Goal: Task Accomplishment & Management: Complete application form

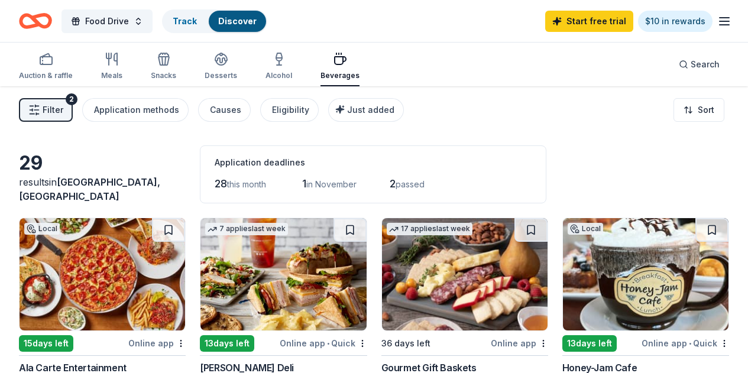
scroll to position [340, 0]
click at [169, 66] on div "Snacks" at bounding box center [163, 66] width 25 height 28
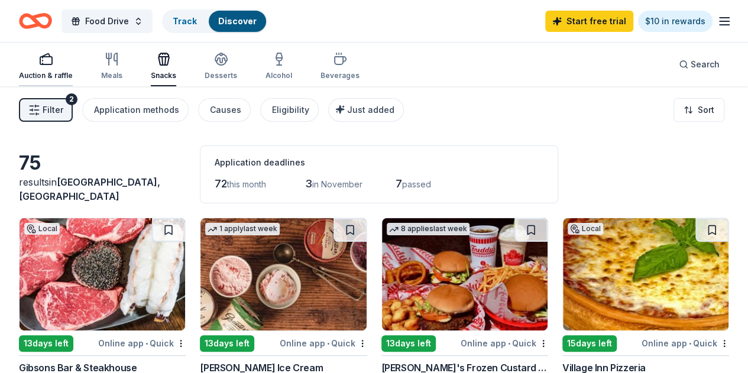
click at [54, 67] on div "Auction & raffle" at bounding box center [46, 66] width 54 height 28
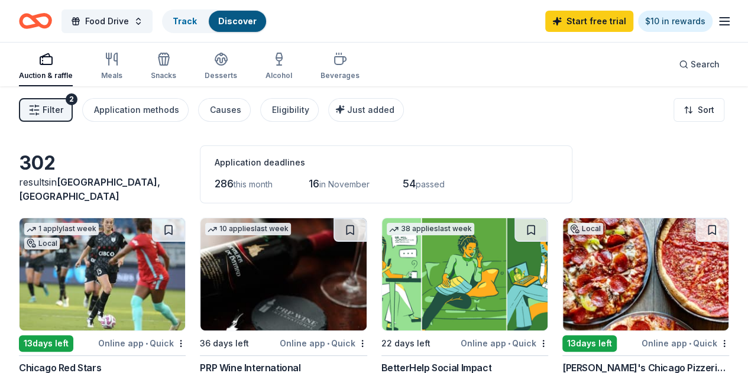
click at [388, 75] on div "Auction & raffle Meals Snacks Desserts Alcohol Beverages Search" at bounding box center [374, 65] width 710 height 44
click at [718, 22] on icon "button" at bounding box center [725, 21] width 14 height 14
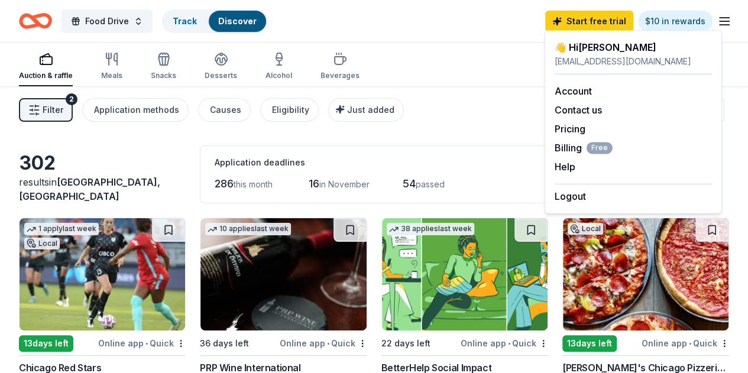
click at [718, 22] on icon "button" at bounding box center [725, 21] width 14 height 14
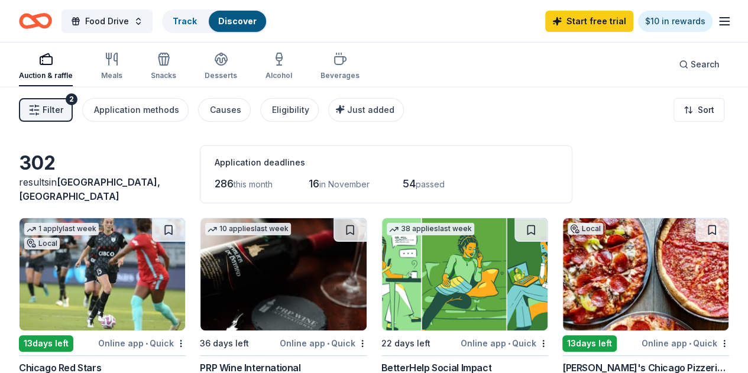
click at [49, 27] on icon "Home" at bounding box center [35, 21] width 33 height 28
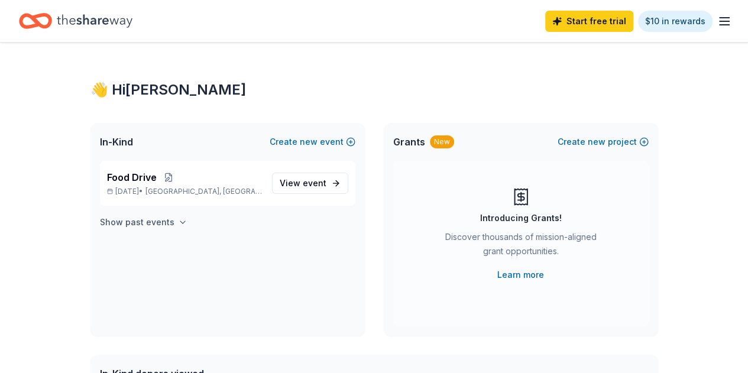
click at [164, 218] on h4 "Show past events" at bounding box center [137, 222] width 75 height 14
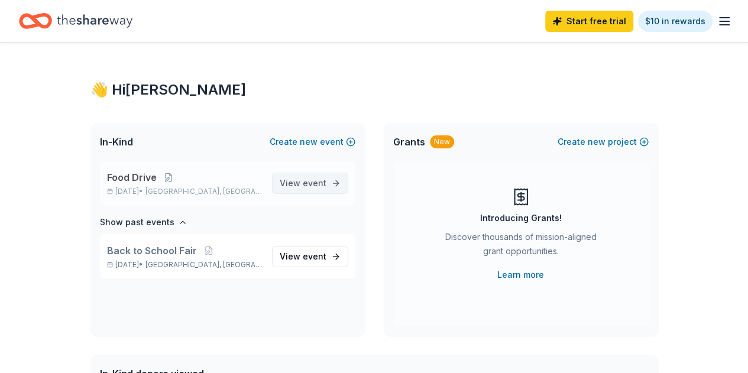
click at [314, 185] on span "event" at bounding box center [315, 183] width 24 height 10
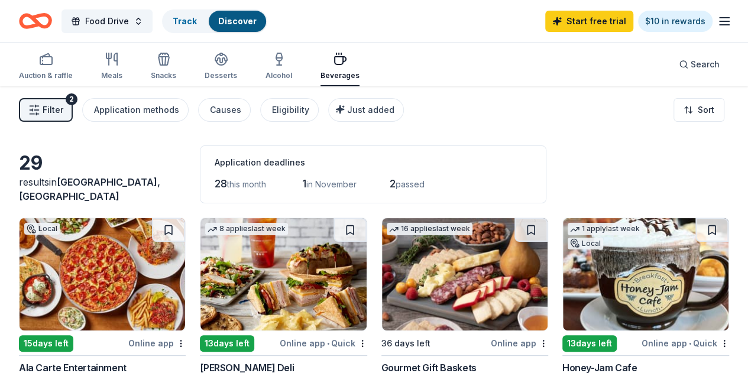
click at [57, 108] on span "Filter" at bounding box center [53, 110] width 21 height 14
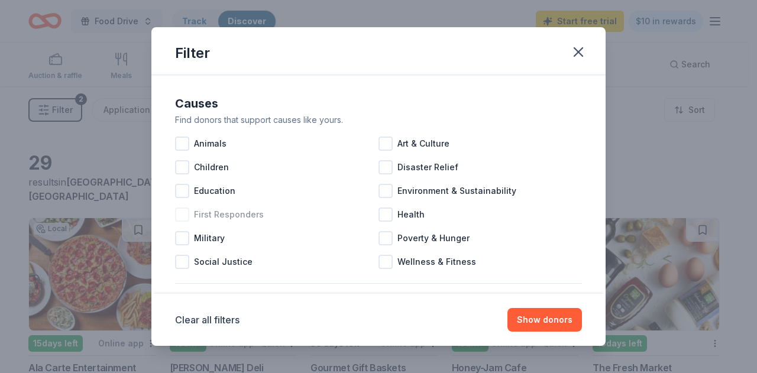
click at [332, 207] on div "First Responders" at bounding box center [276, 215] width 203 height 24
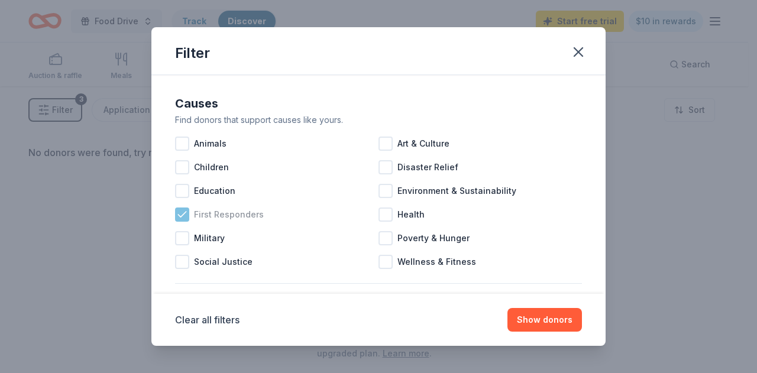
click at [183, 214] on icon at bounding box center [182, 214] width 8 height 5
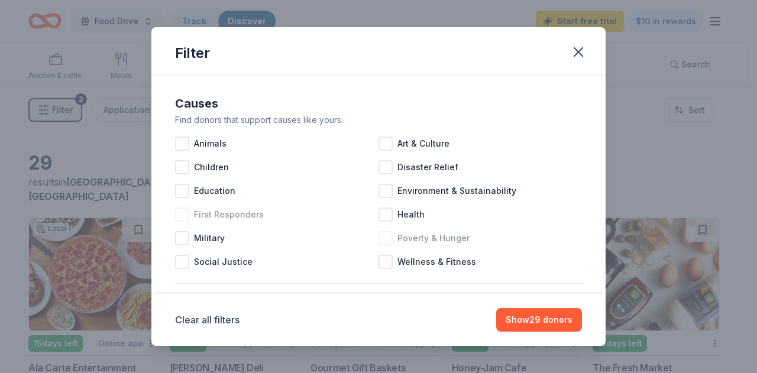
click at [387, 237] on div at bounding box center [386, 238] width 14 height 14
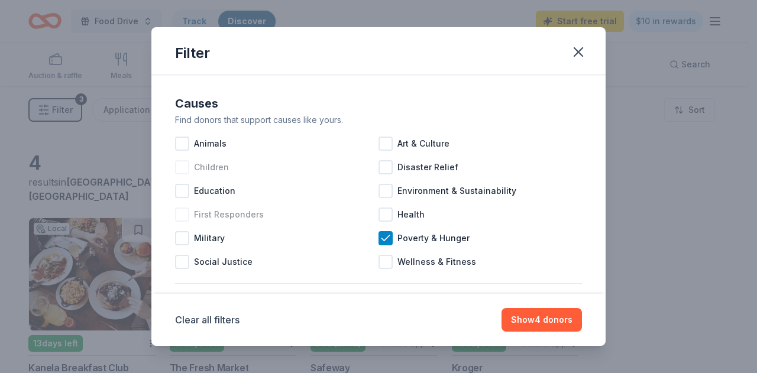
click at [179, 166] on div at bounding box center [182, 167] width 14 height 14
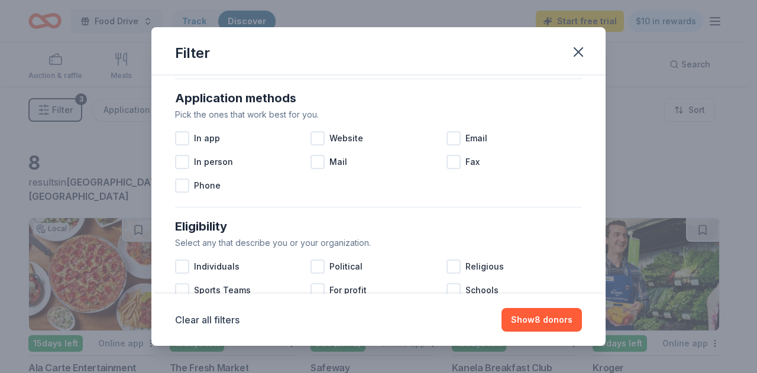
scroll to position [220, 0]
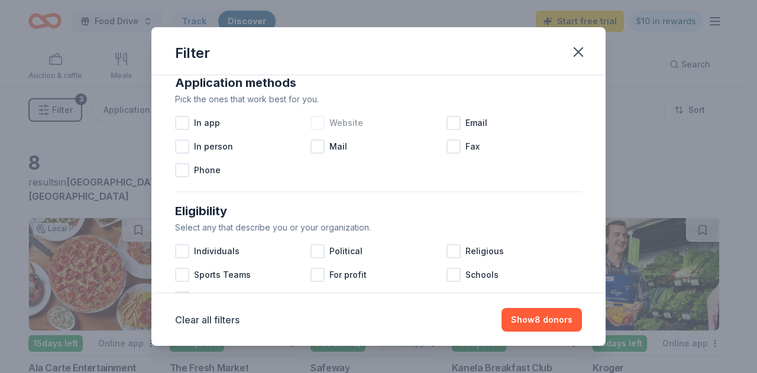
click at [319, 118] on div at bounding box center [318, 123] width 14 height 14
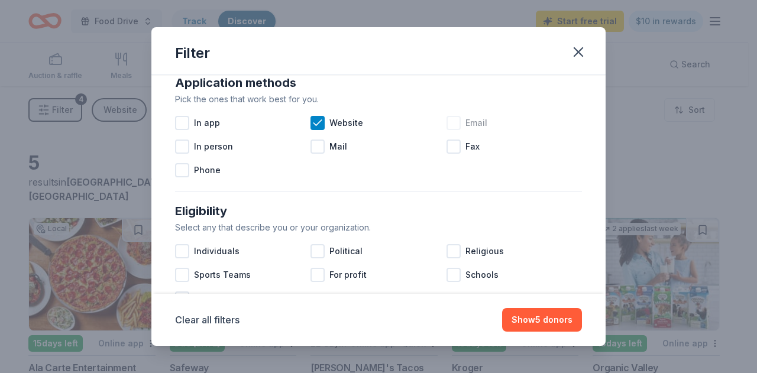
click at [455, 120] on div "Email" at bounding box center [514, 123] width 135 height 24
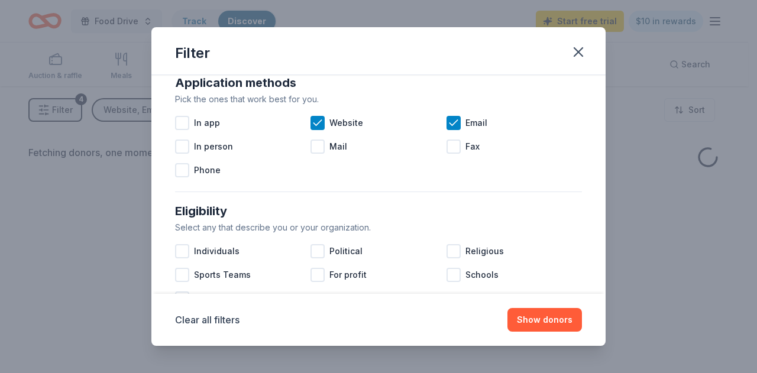
drag, startPoint x: 455, startPoint y: 120, endPoint x: 398, endPoint y: 172, distance: 77.1
click at [398, 172] on div "In app Website Email In person Mail Fax Phone" at bounding box center [378, 146] width 407 height 71
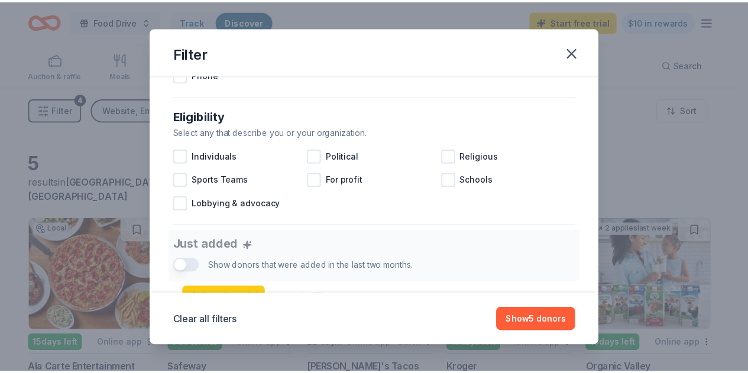
scroll to position [322, 0]
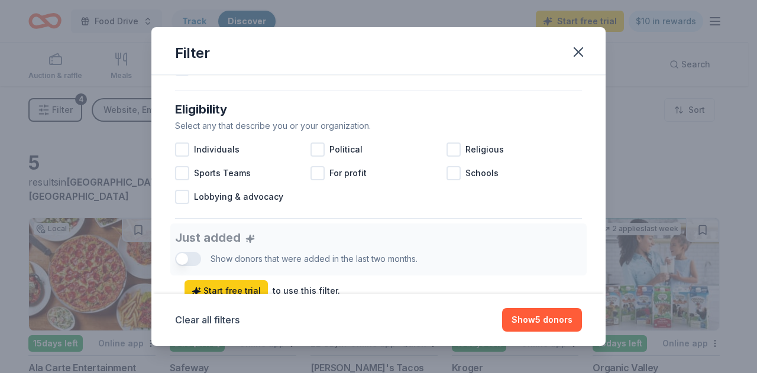
drag, startPoint x: 606, startPoint y: 180, endPoint x: 610, endPoint y: 210, distance: 29.9
click at [610, 210] on div "Filter Causes Find donors that support causes like yours. Animals Art & Culture…" at bounding box center [378, 186] width 757 height 373
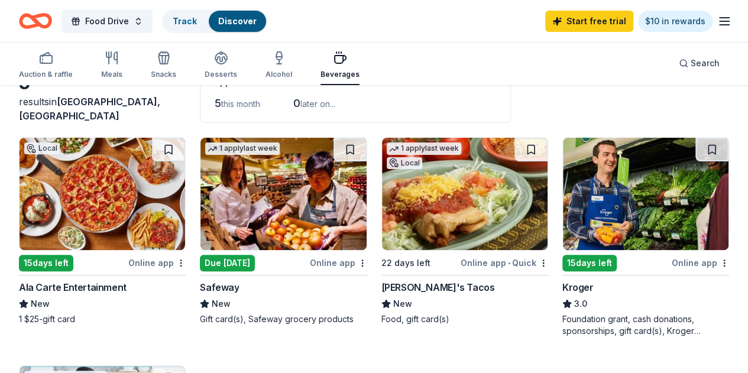
scroll to position [79, 0]
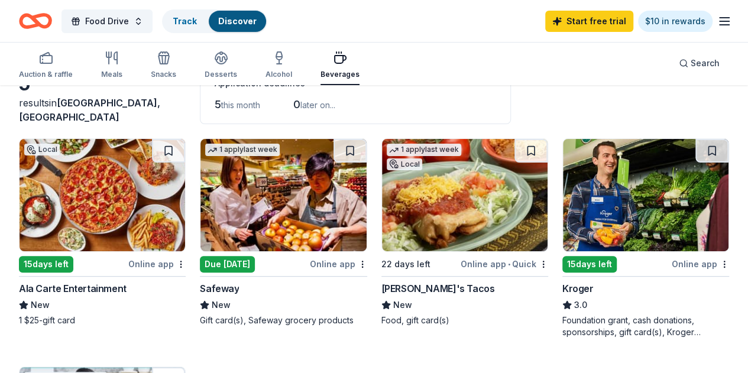
click at [185, 367] on button at bounding box center [168, 379] width 33 height 24
click at [334, 146] on button at bounding box center [350, 151] width 33 height 24
click at [260, 190] on img at bounding box center [284, 195] width 166 height 112
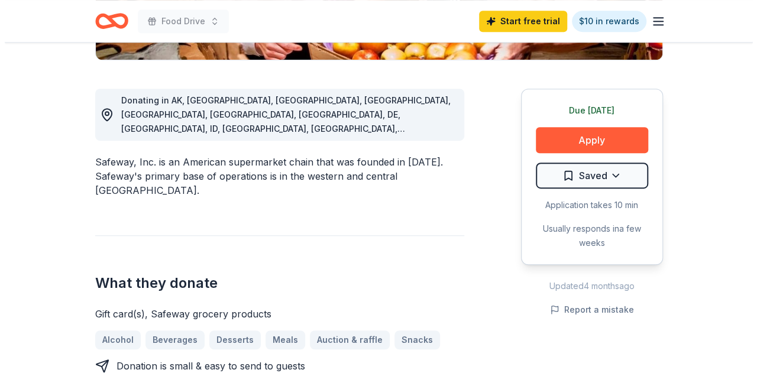
scroll to position [280, 0]
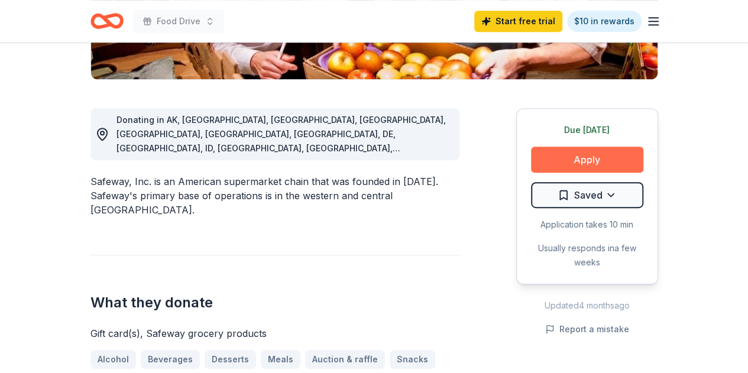
click at [606, 153] on button "Apply" at bounding box center [587, 160] width 112 height 26
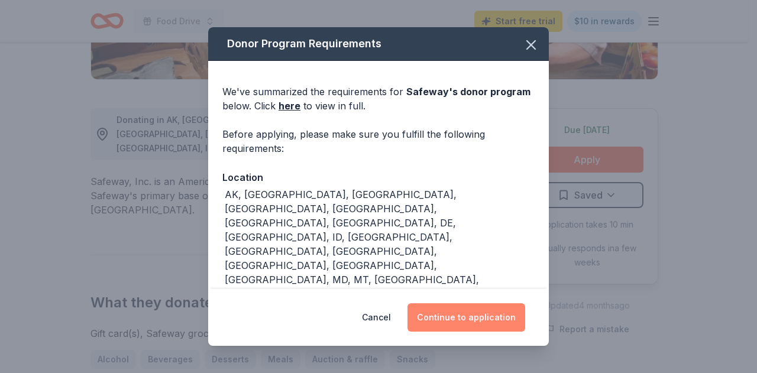
click at [458, 312] on button "Continue to application" at bounding box center [467, 317] width 118 height 28
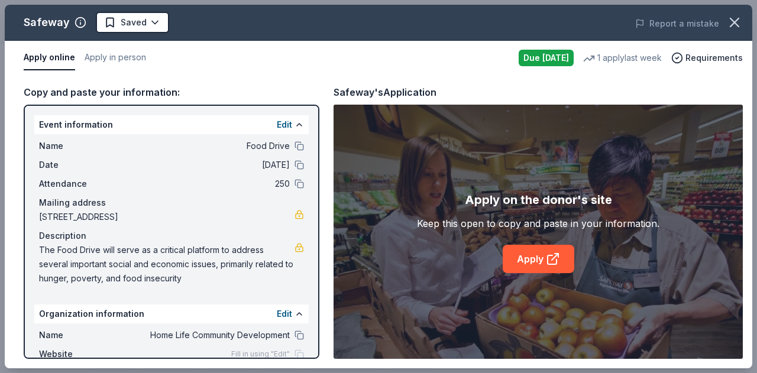
drag, startPoint x: 318, startPoint y: 205, endPoint x: 318, endPoint y: 238, distance: 33.1
click at [318, 238] on div "Event information Edit Name Food Drive Date 11/21/25 Attendance 250 Mailing add…" at bounding box center [172, 232] width 296 height 254
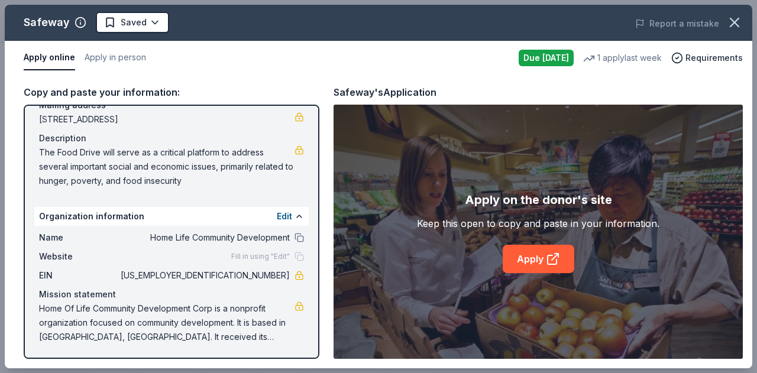
scroll to position [98, 0]
click at [541, 262] on link "Apply" at bounding box center [539, 259] width 72 height 28
click at [525, 261] on link "Apply" at bounding box center [539, 259] width 72 height 28
drag, startPoint x: 234, startPoint y: 273, endPoint x: 266, endPoint y: 276, distance: 32.1
click at [266, 276] on span "[US_EMPLOYER_IDENTIFICATION_NUMBER]" at bounding box center [204, 275] width 172 height 14
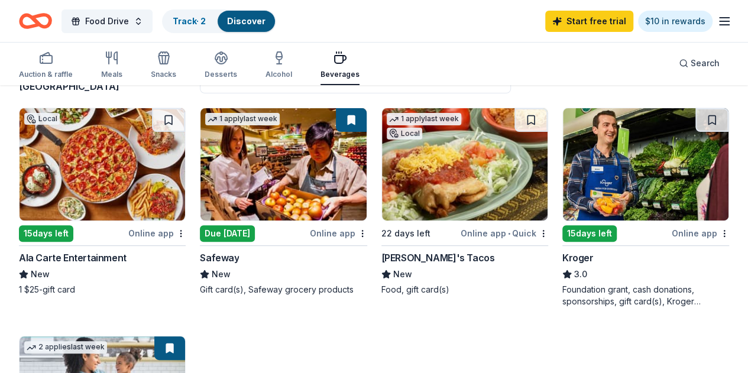
scroll to position [109, 0]
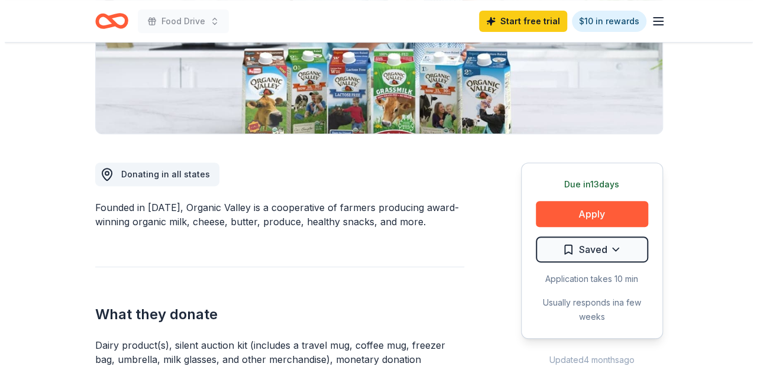
scroll to position [280, 0]
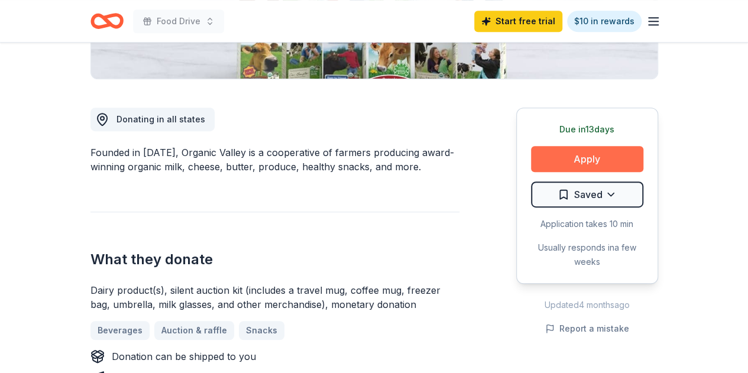
click at [582, 154] on button "Apply" at bounding box center [587, 159] width 112 height 26
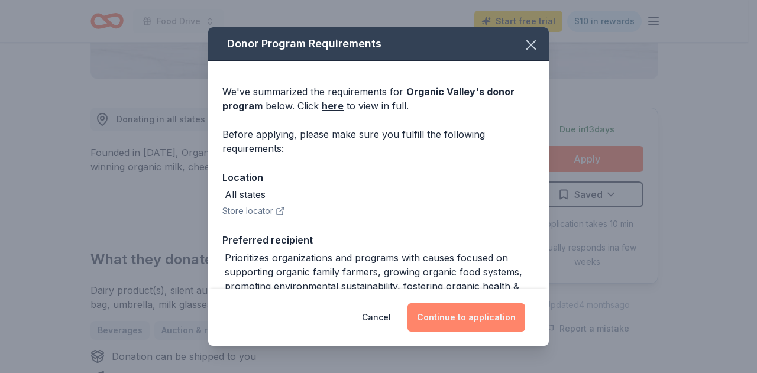
click at [484, 313] on button "Continue to application" at bounding box center [467, 317] width 118 height 28
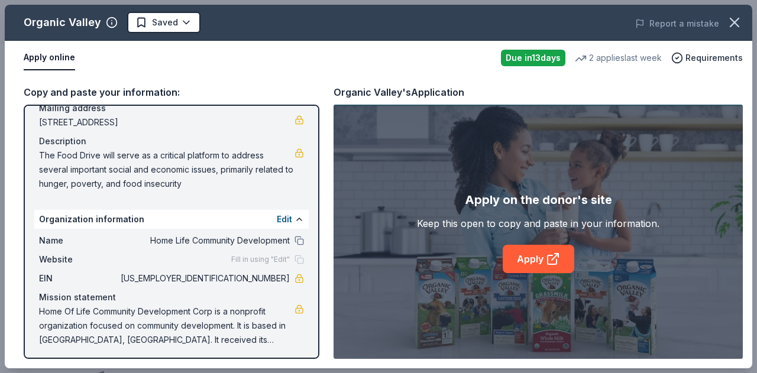
scroll to position [98, 0]
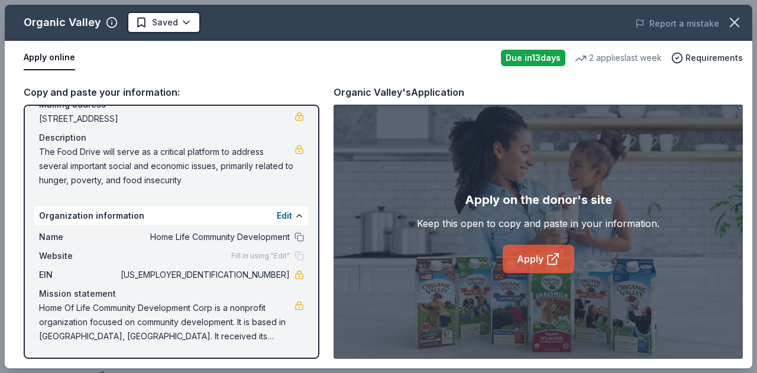
click at [516, 263] on link "Apply" at bounding box center [539, 259] width 72 height 28
